Goal: Task Accomplishment & Management: Use online tool/utility

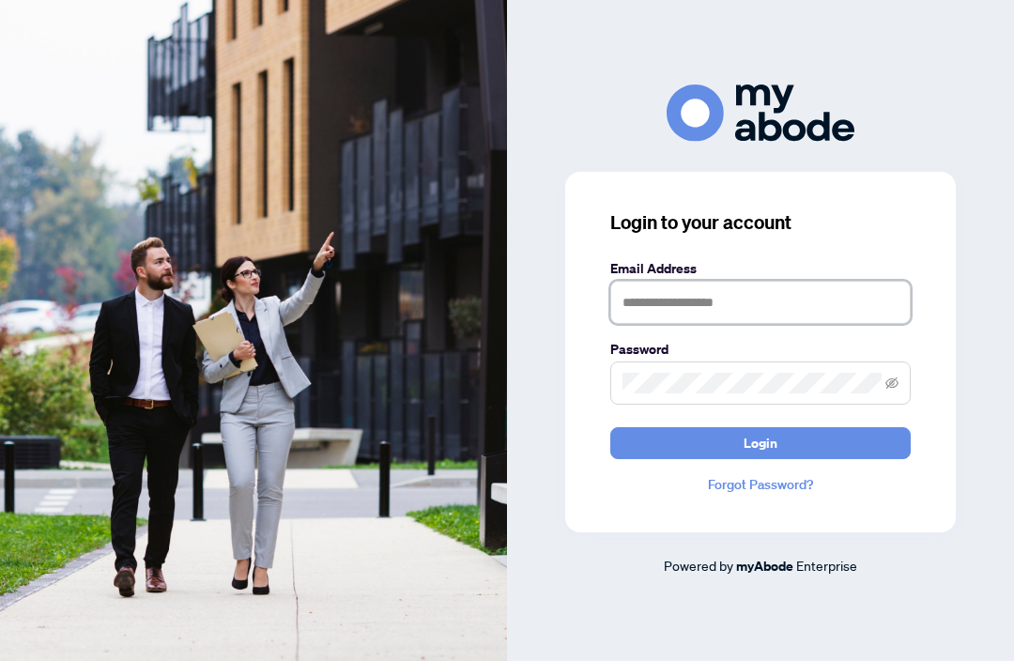
type input "**********"
click at [761, 459] on button "Login" at bounding box center [760, 443] width 301 height 32
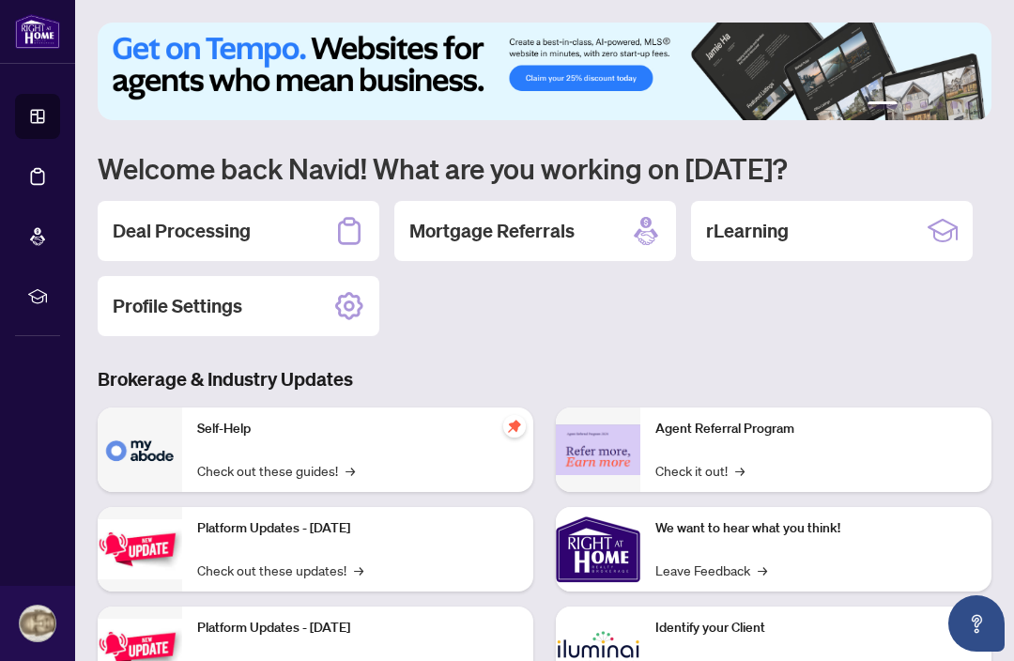
click at [283, 227] on div "Deal Processing" at bounding box center [239, 231] width 282 height 60
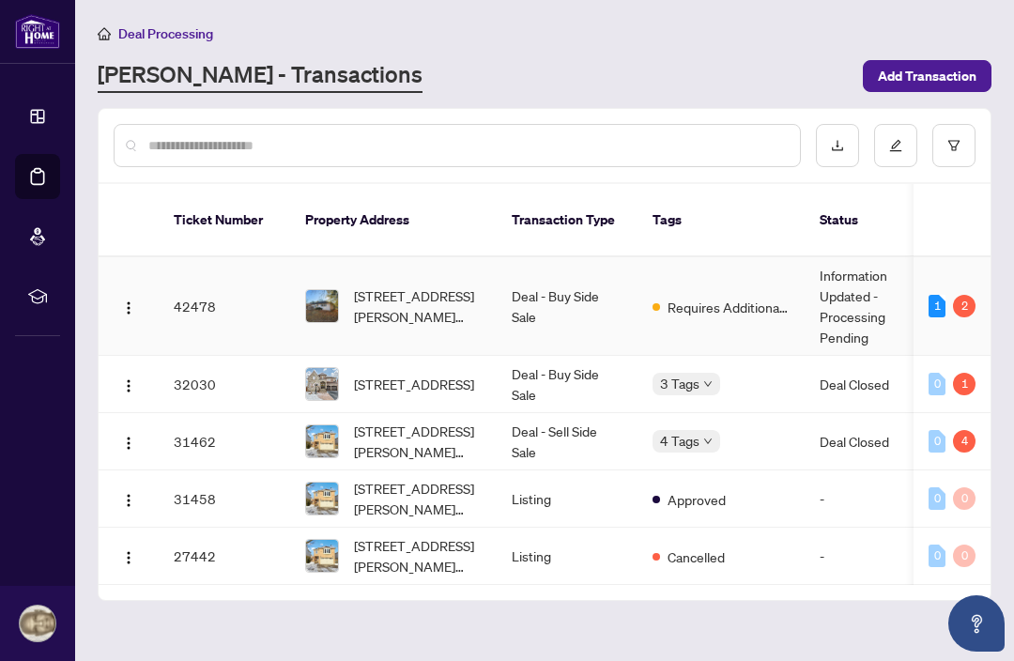
click at [527, 300] on td "Deal - Buy Side Sale" at bounding box center [567, 306] width 141 height 99
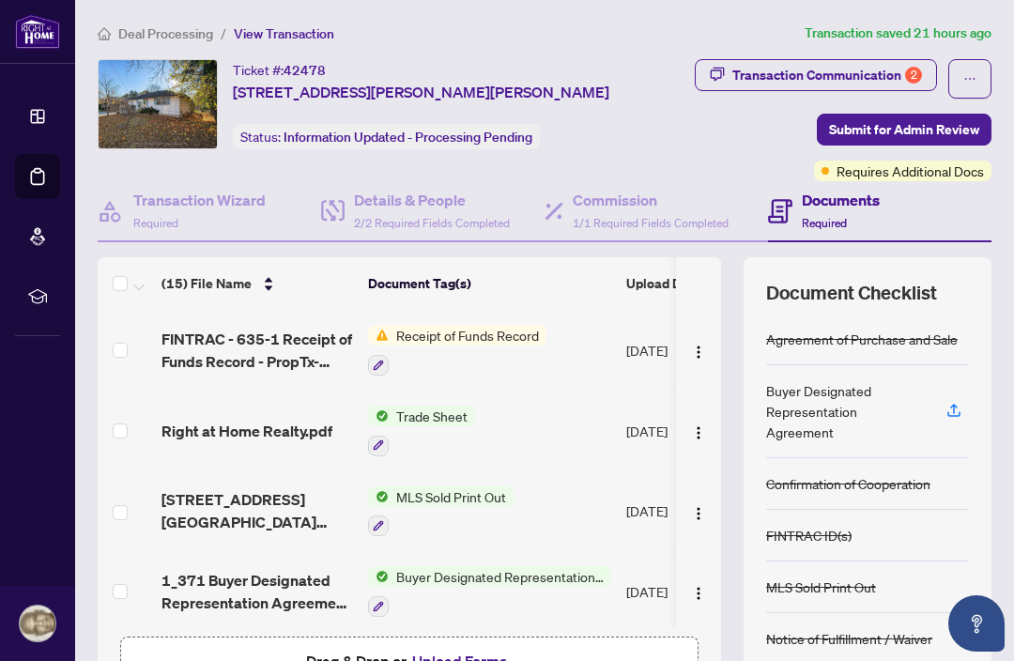
click at [255, 347] on span "FINTRAC - 635-1 Receipt of Funds Record - PropTx-OREA_2025-09-03 16_14_09.pdf" at bounding box center [258, 350] width 192 height 45
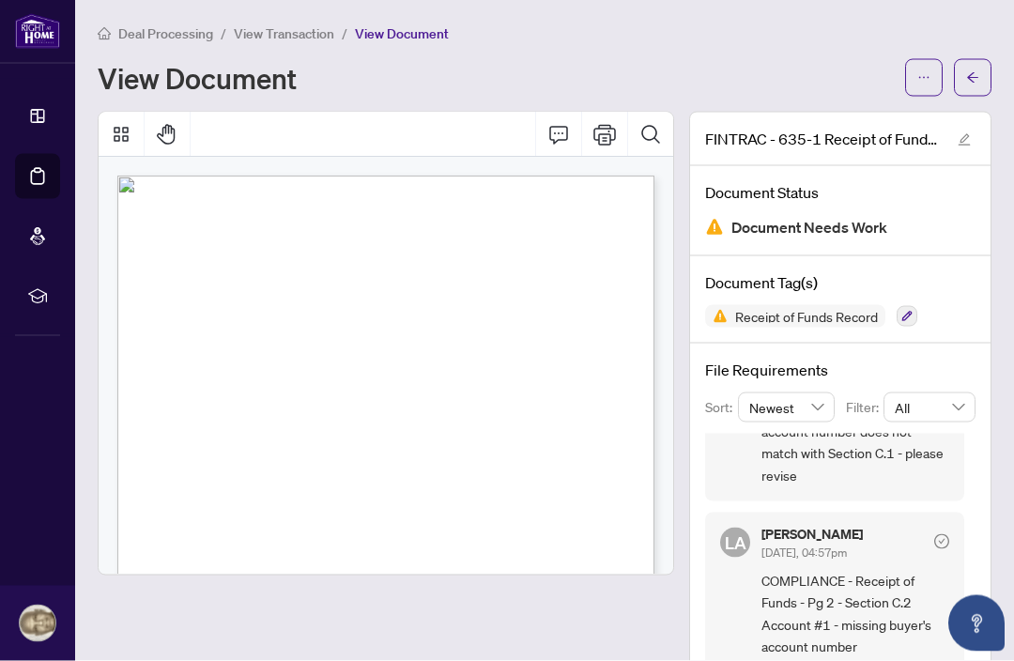
scroll to position [135, 0]
